Goal: Entertainment & Leisure: Consume media (video, audio)

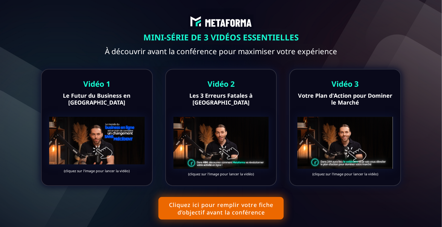
scroll to position [13, 0]
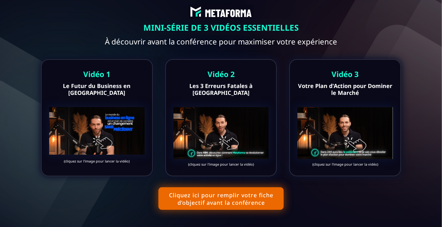
click at [105, 122] on img at bounding box center [96, 131] width 95 height 48
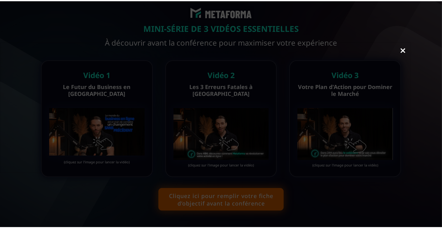
scroll to position [11, 0]
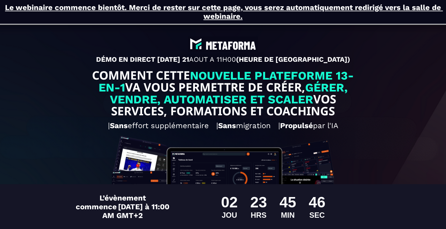
click at [227, 10] on u "Le webinaire commence bientôt. Merci de rester sur cette page, vous serez autom…" at bounding box center [224, 12] width 438 height 18
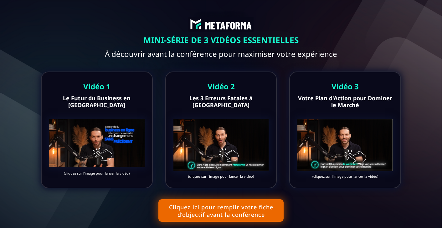
click at [213, 209] on button "Cliquez ici pour remplir votre fiche d’objectif avant la conférence" at bounding box center [220, 211] width 125 height 23
click at [336, 143] on img at bounding box center [344, 146] width 95 height 52
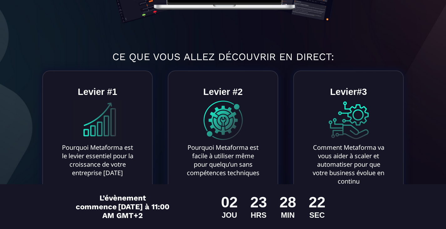
scroll to position [248, 0]
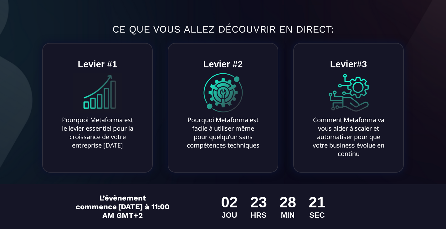
click at [115, 132] on div "Pourquoi Metaforma est le levier essentiel pour la croissance de votre entrepri…" at bounding box center [97, 132] width 76 height 34
click at [241, 131] on div "Pourquoi Metaforma est facile à utiliser même pour quelqu’un sans compétences t…" at bounding box center [223, 132] width 76 height 34
click at [323, 120] on div "Comment Metaforma va vous aider à scaler et automatiser pour que votre business…" at bounding box center [348, 136] width 76 height 42
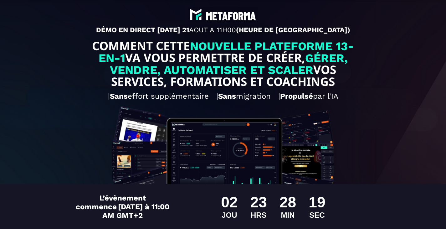
scroll to position [0, 0]
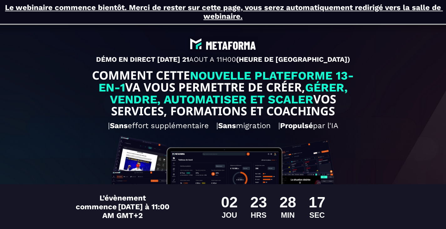
click at [186, 11] on u "Le webinaire commence bientôt. Merci de rester sur cette page, vous serez autom…" at bounding box center [224, 12] width 438 height 18
